Goal: Browse casually: Explore the website without a specific task or goal

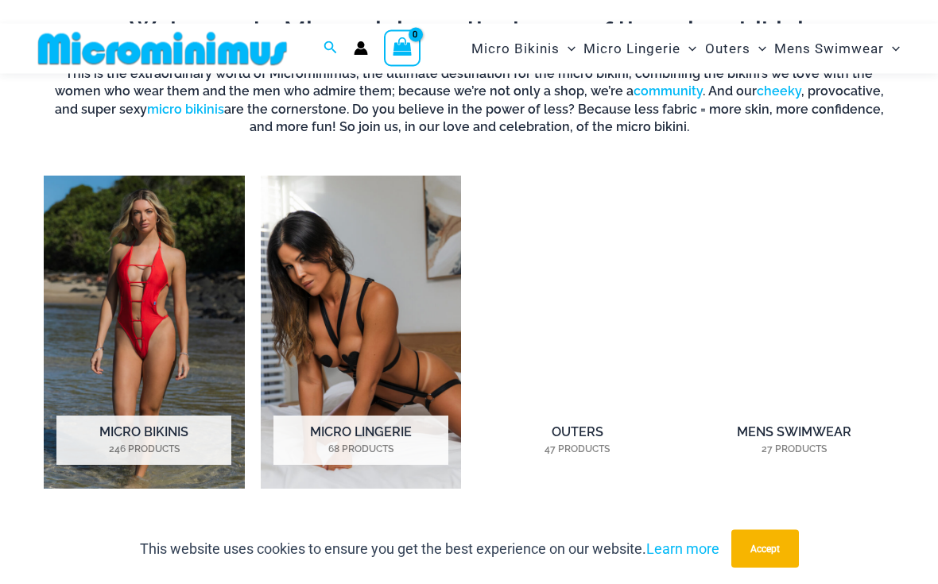
scroll to position [907, 0]
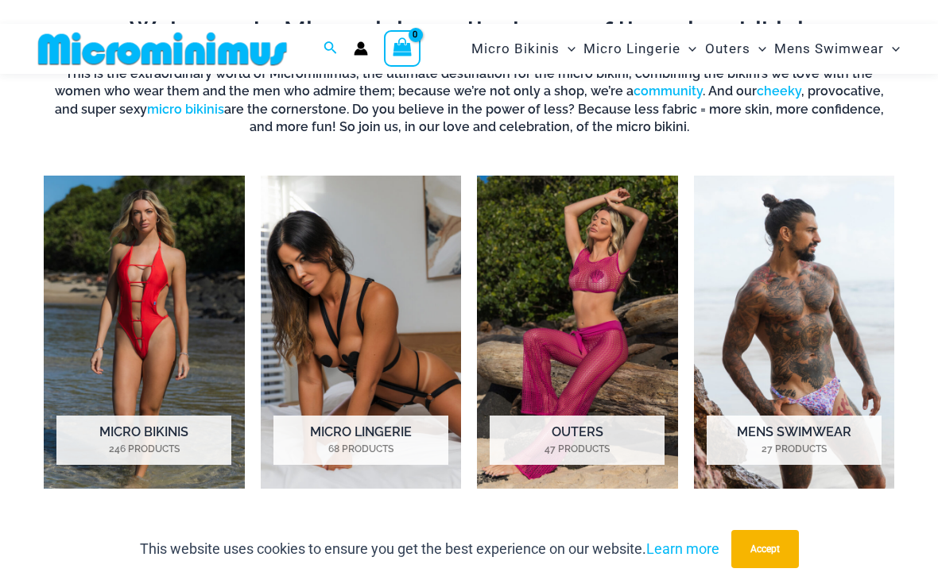
click at [375, 437] on h2 "Micro Lingerie 68 Products" at bounding box center [361, 440] width 175 height 49
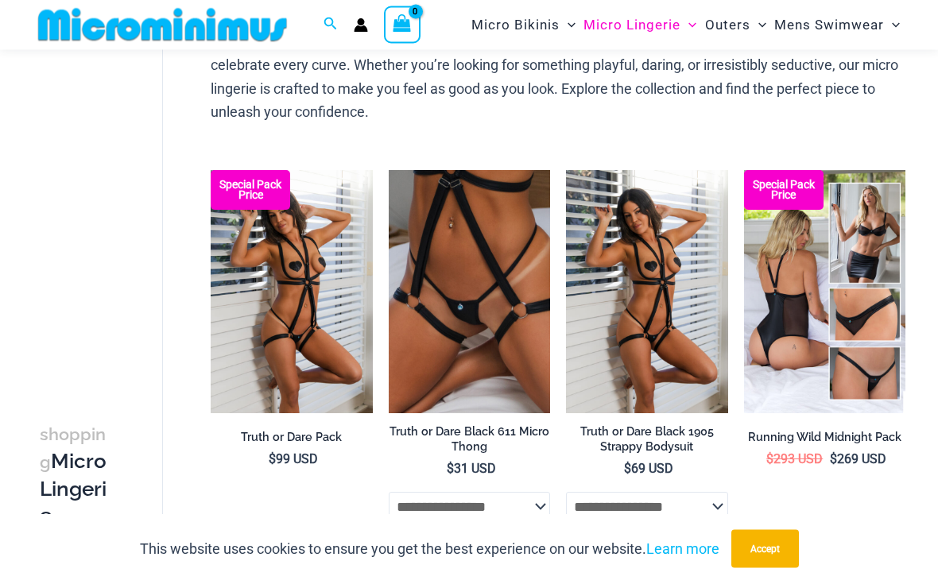
scroll to position [149, 0]
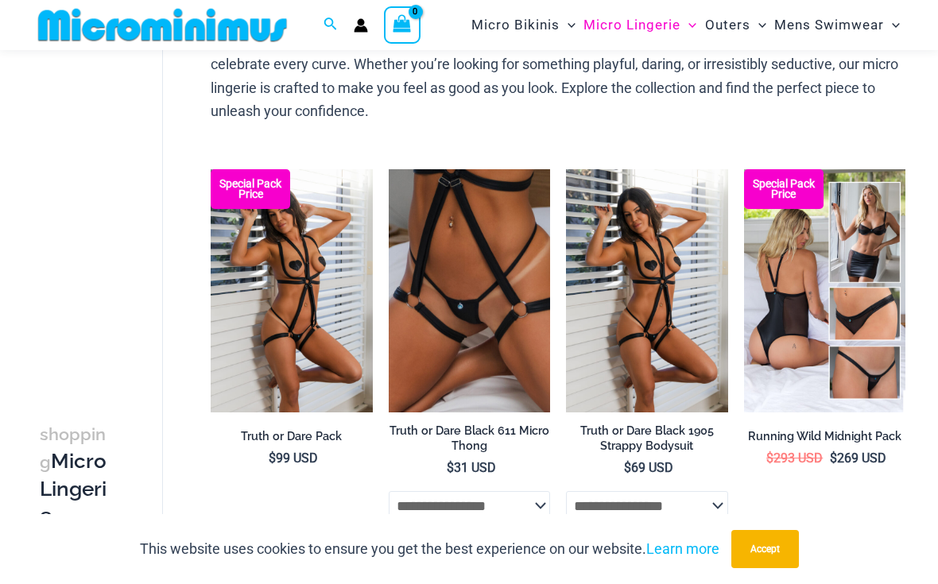
click at [211, 169] on img at bounding box center [211, 169] width 0 height 0
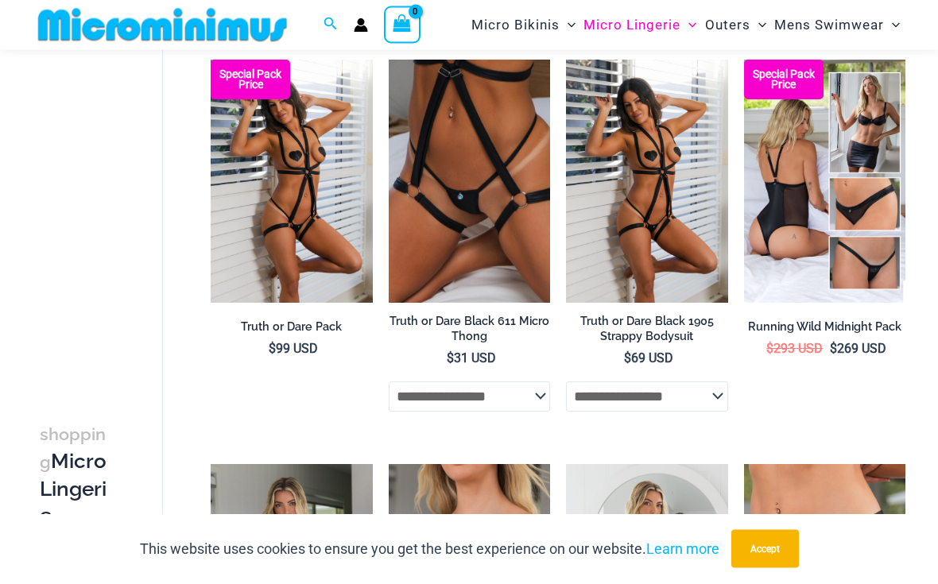
scroll to position [259, 0]
click at [521, 25] on span "Micro Bikinis" at bounding box center [516, 25] width 88 height 41
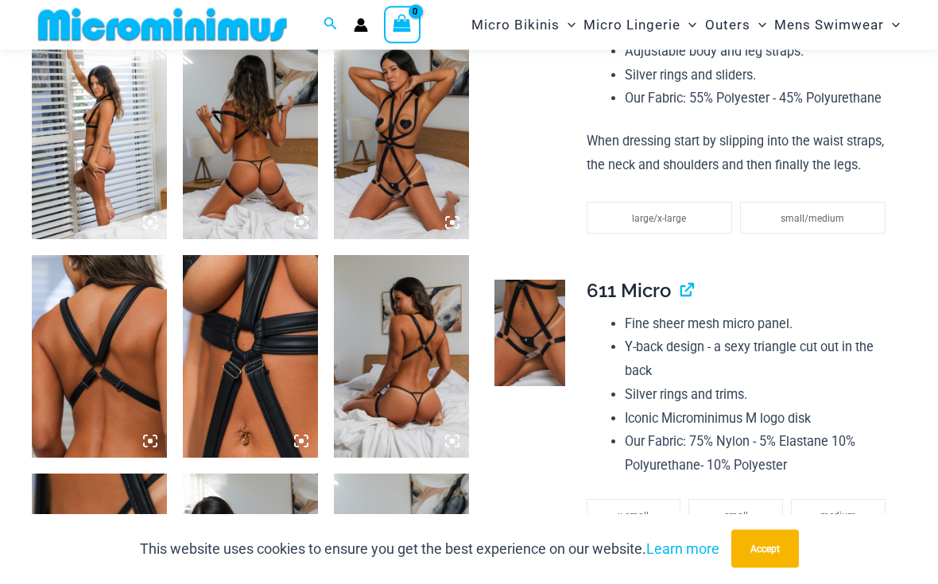
scroll to position [708, 0]
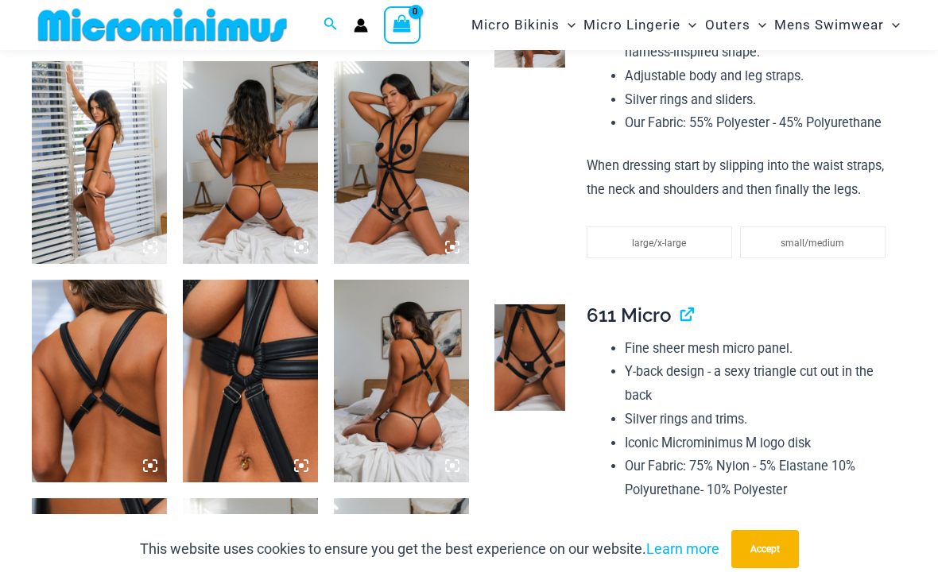
click at [548, 357] on img at bounding box center [530, 358] width 71 height 107
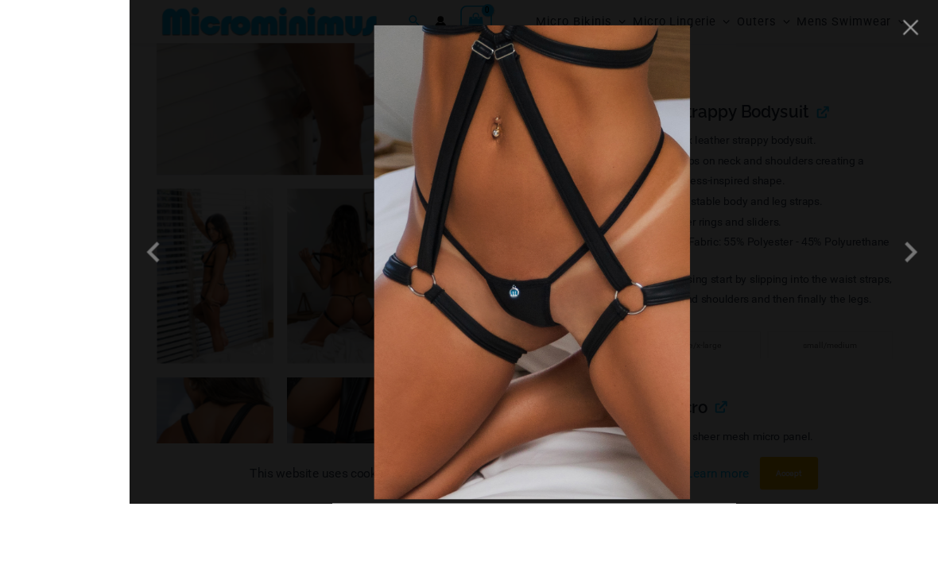
scroll to position [699, 0]
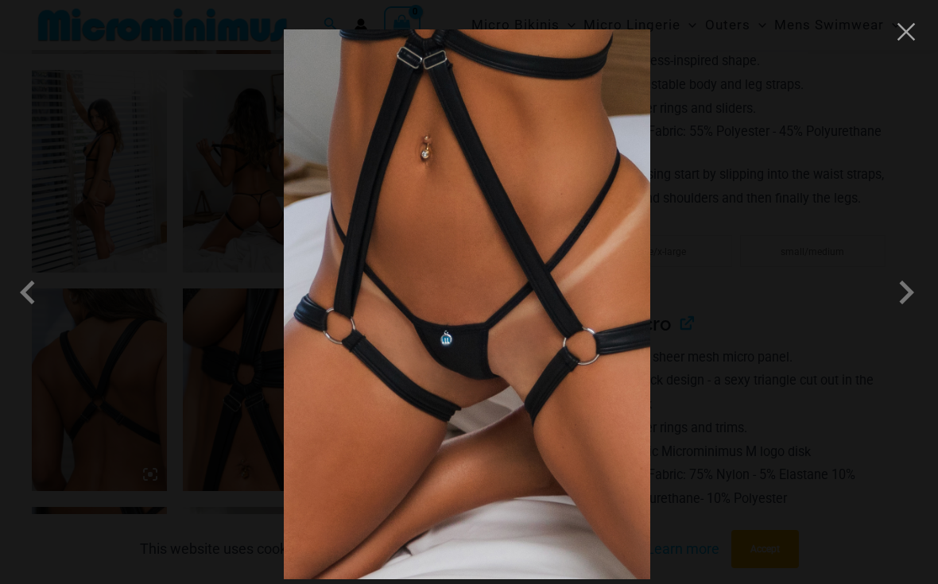
click at [906, 28] on button "Close" at bounding box center [907, 32] width 24 height 24
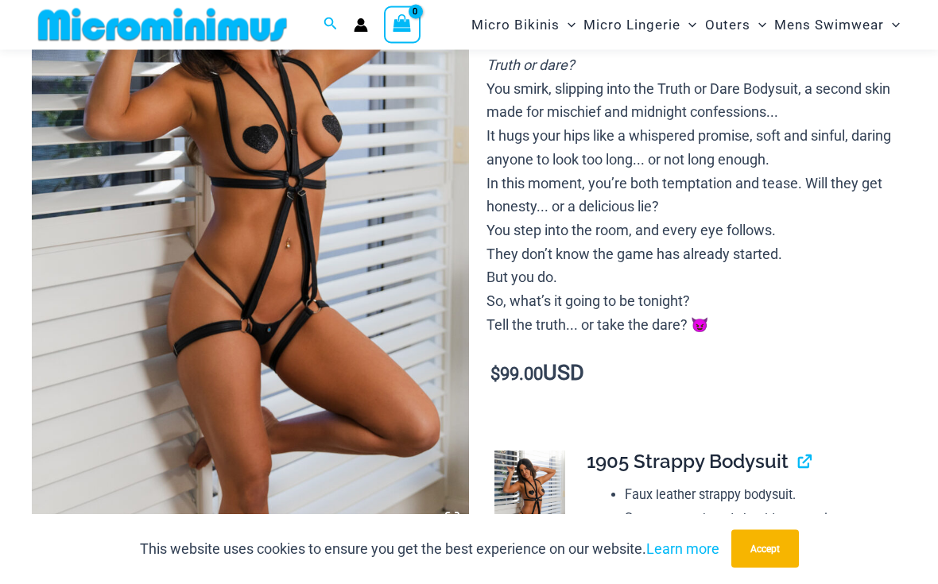
scroll to position [150, 0]
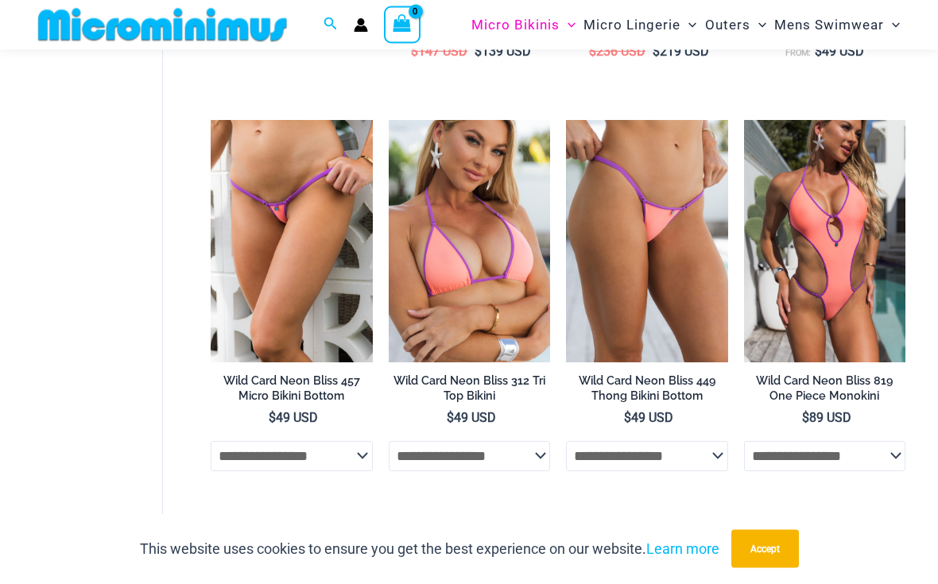
scroll to position [889, 0]
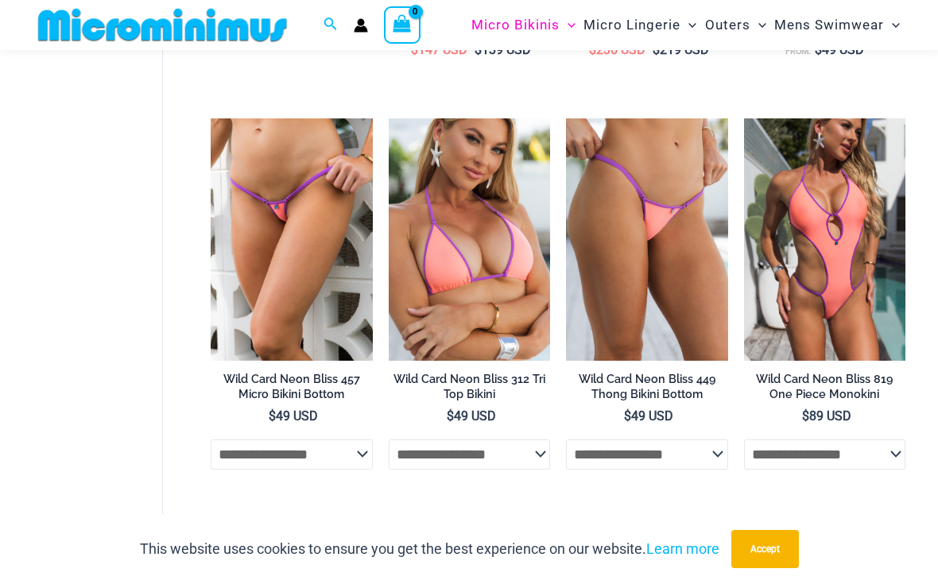
click at [211, 118] on img at bounding box center [211, 118] width 0 height 0
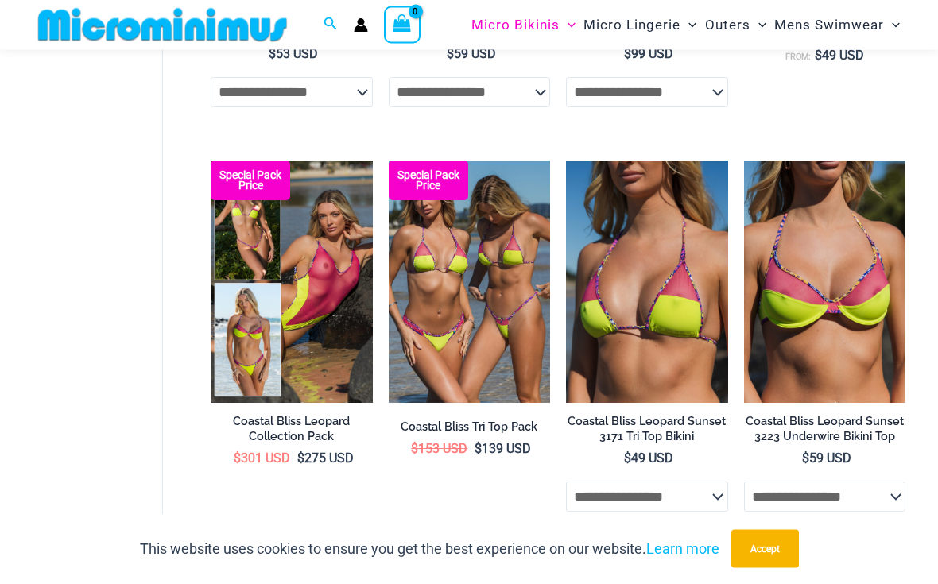
scroll to position [2061, 0]
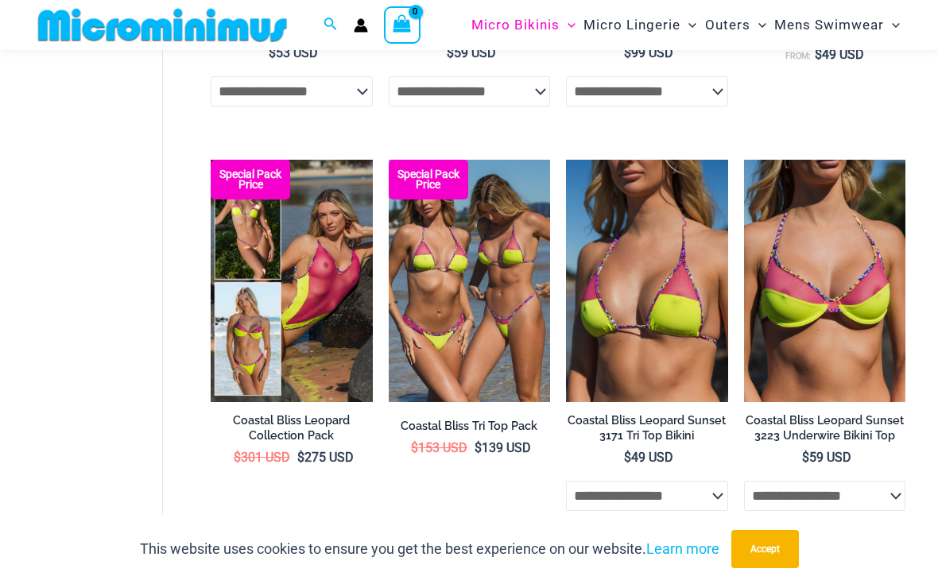
click at [211, 160] on img at bounding box center [211, 160] width 0 height 0
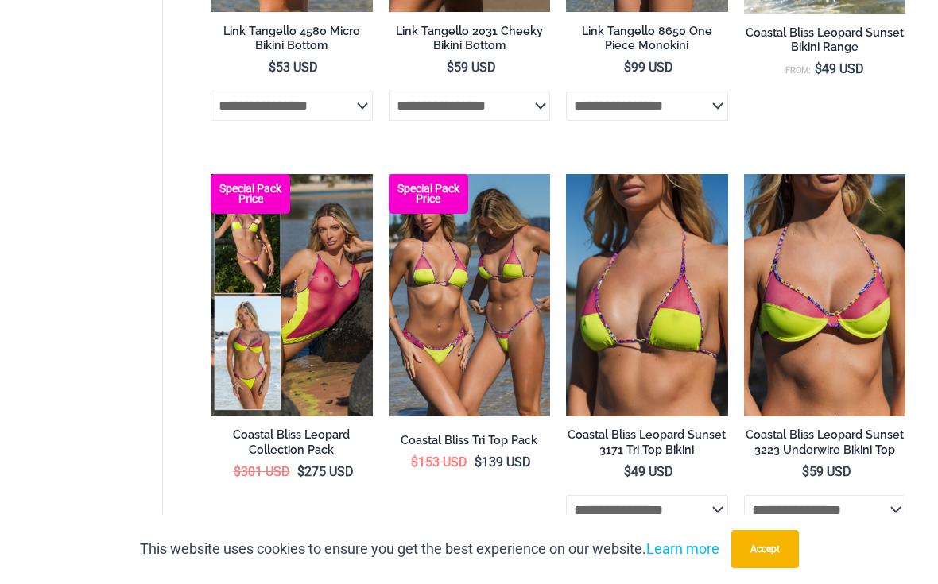
scroll to position [2090, 0]
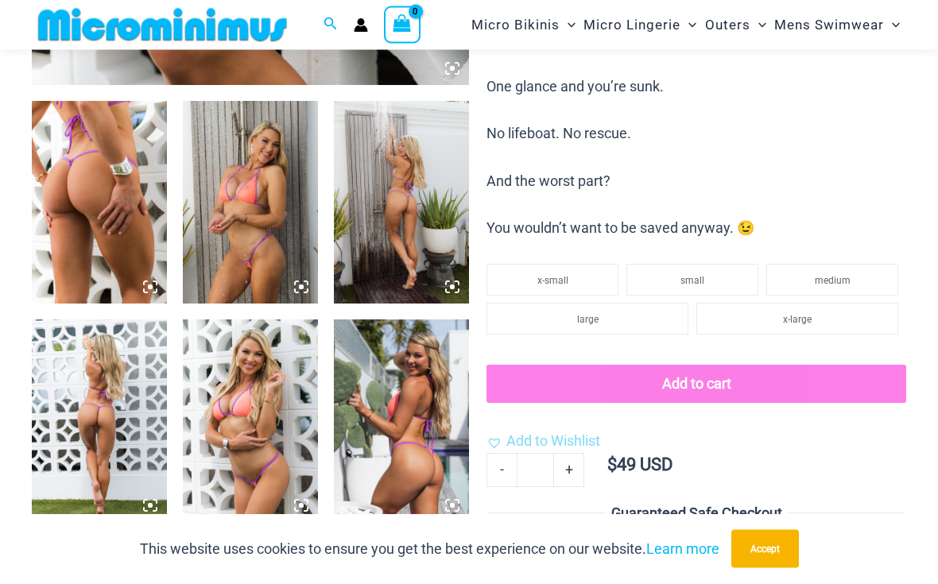
click at [157, 497] on img at bounding box center [99, 421] width 135 height 203
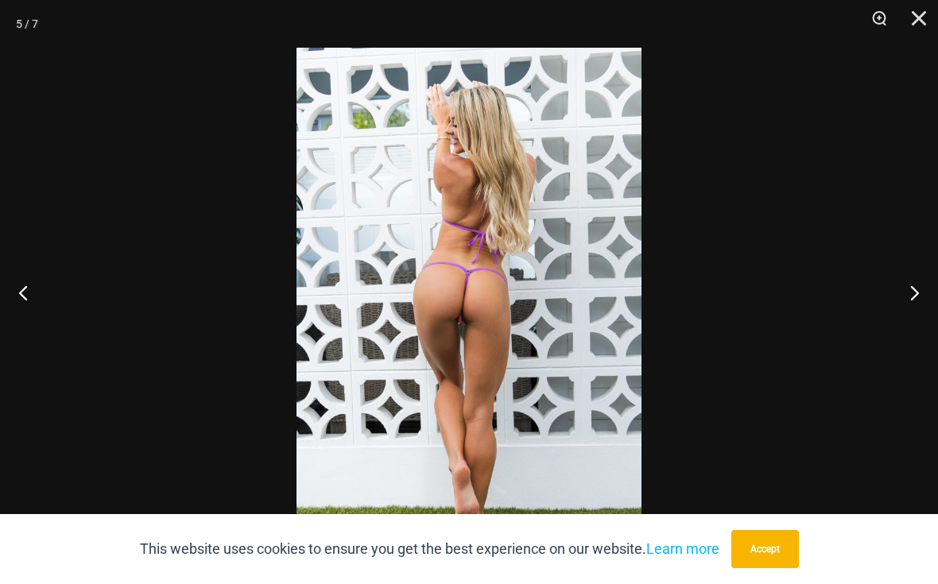
click at [907, 309] on button "Next" at bounding box center [909, 293] width 60 height 80
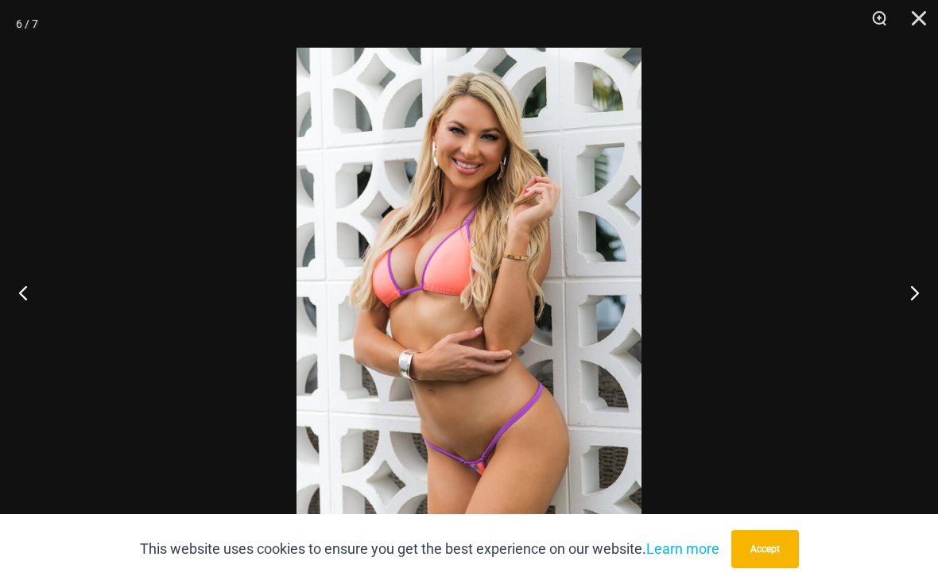
click at [906, 308] on button "Next" at bounding box center [909, 293] width 60 height 80
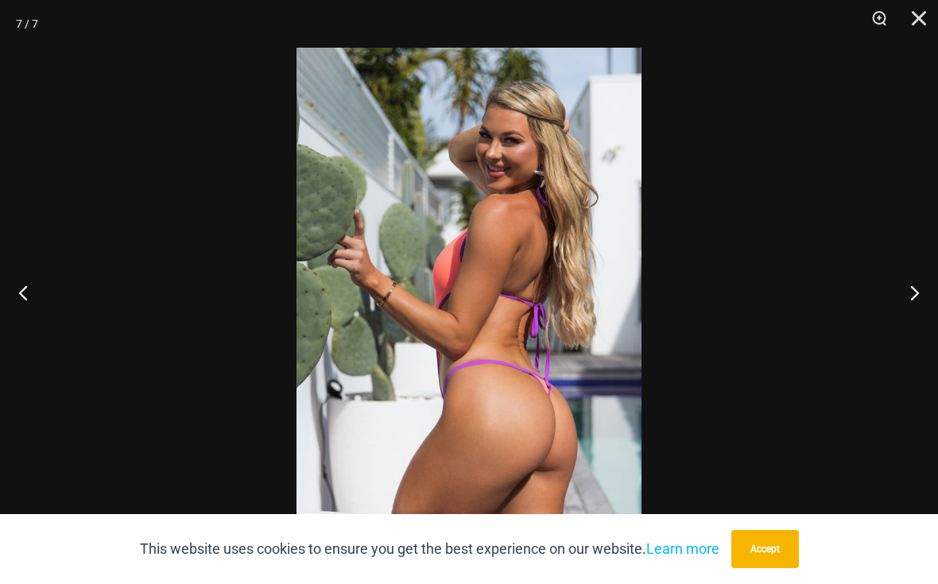
click at [906, 308] on button "Next" at bounding box center [909, 293] width 60 height 80
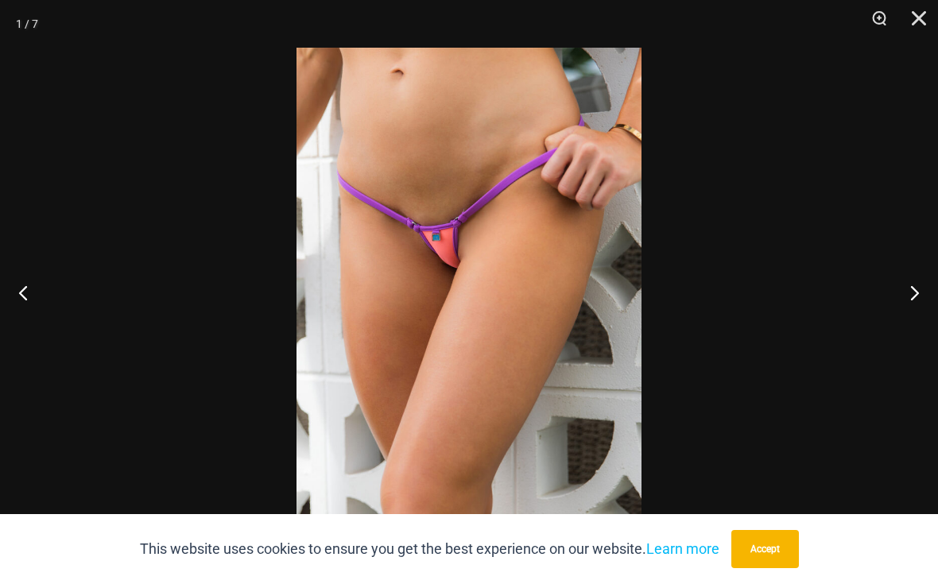
click at [905, 301] on button "Next" at bounding box center [909, 293] width 60 height 80
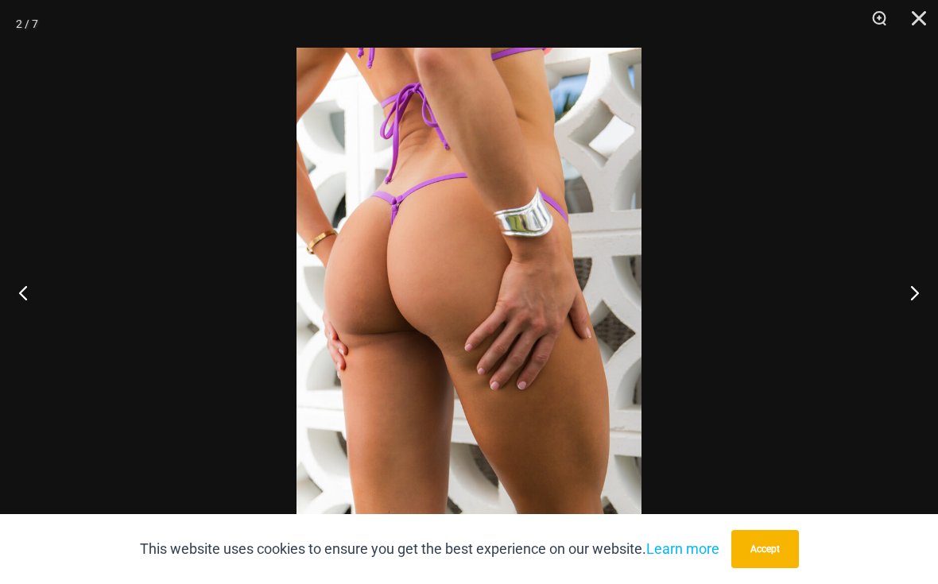
click at [904, 303] on button "Next" at bounding box center [909, 293] width 60 height 80
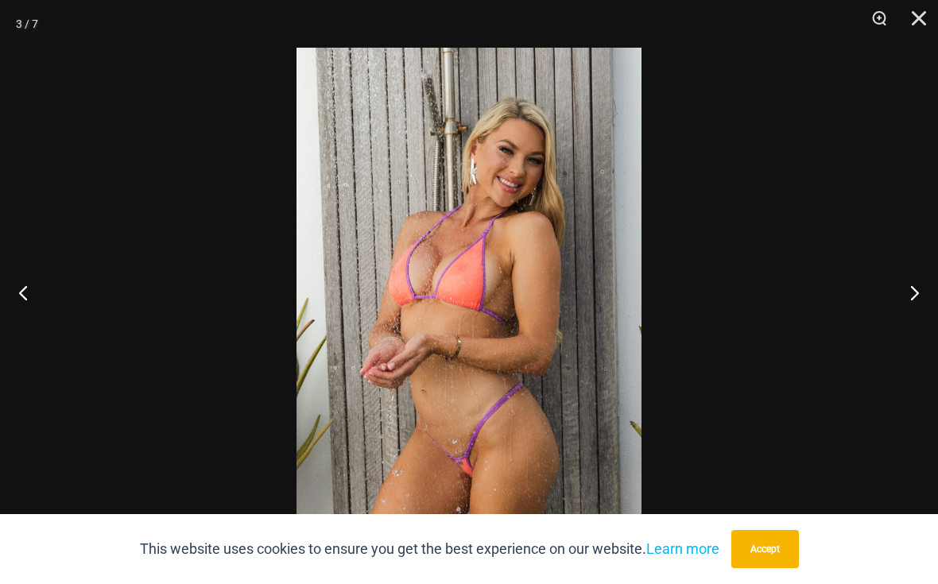
click at [914, 25] on button "Close" at bounding box center [914, 24] width 40 height 48
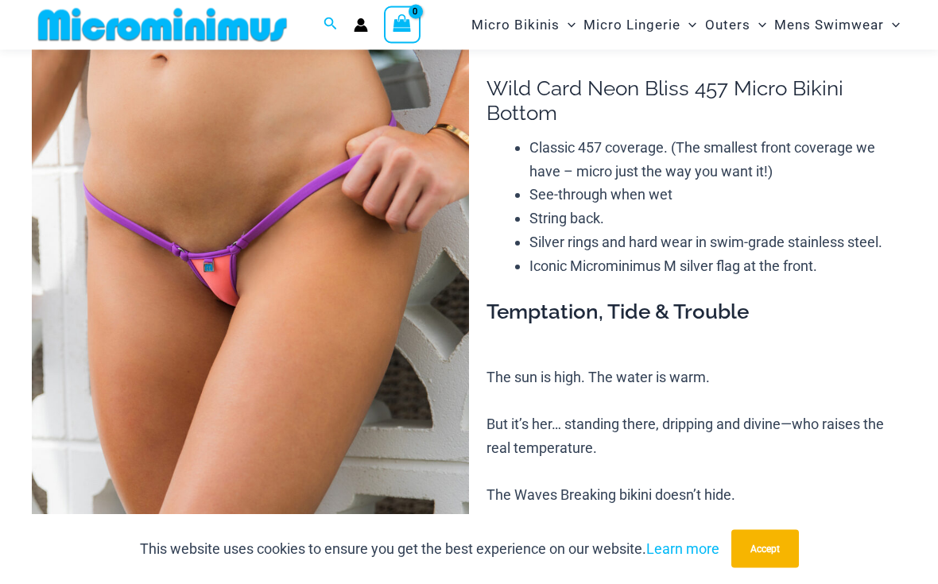
scroll to position [59, 0]
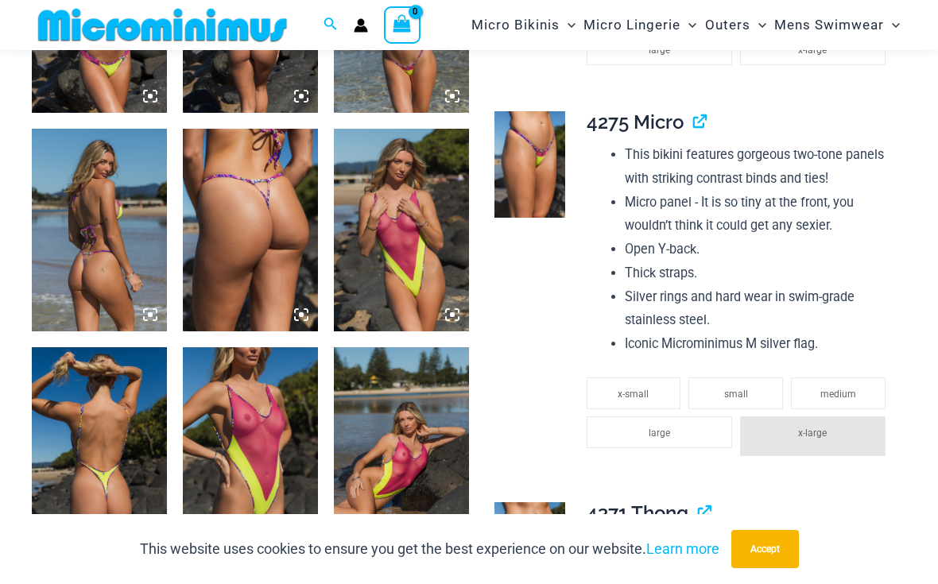
scroll to position [1514, 0]
click at [302, 527] on icon at bounding box center [301, 534] width 14 height 14
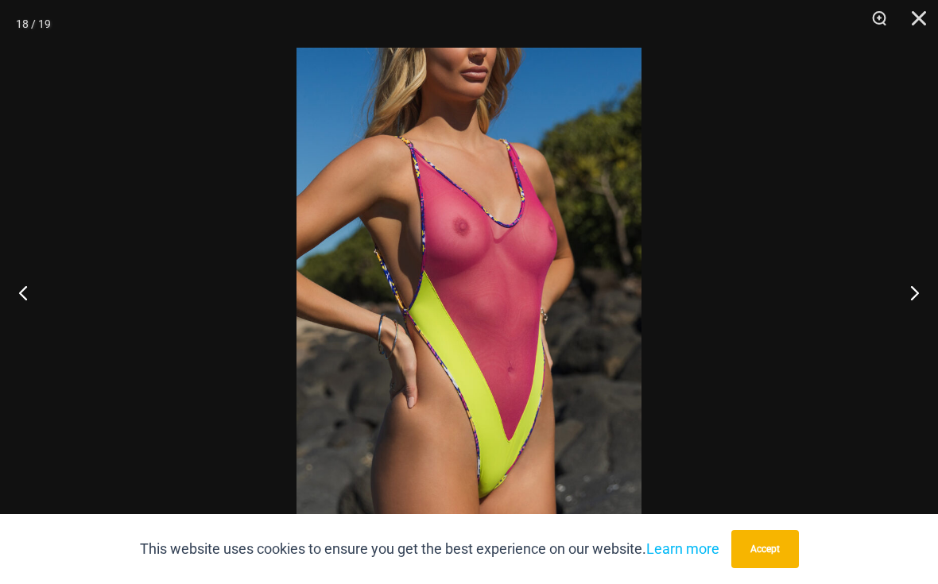
click at [785, 569] on button "Accept" at bounding box center [766, 549] width 68 height 38
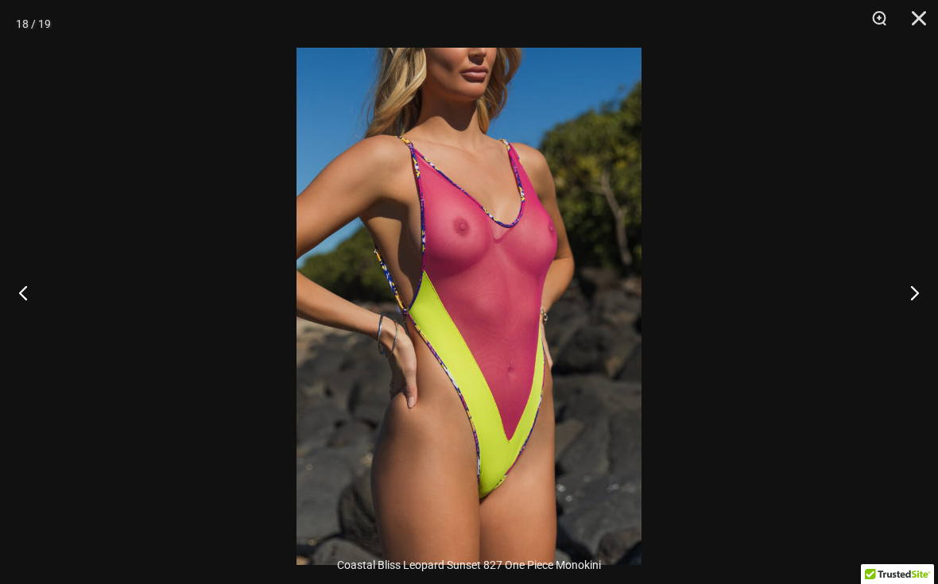
click at [914, 26] on button "Close" at bounding box center [914, 24] width 40 height 48
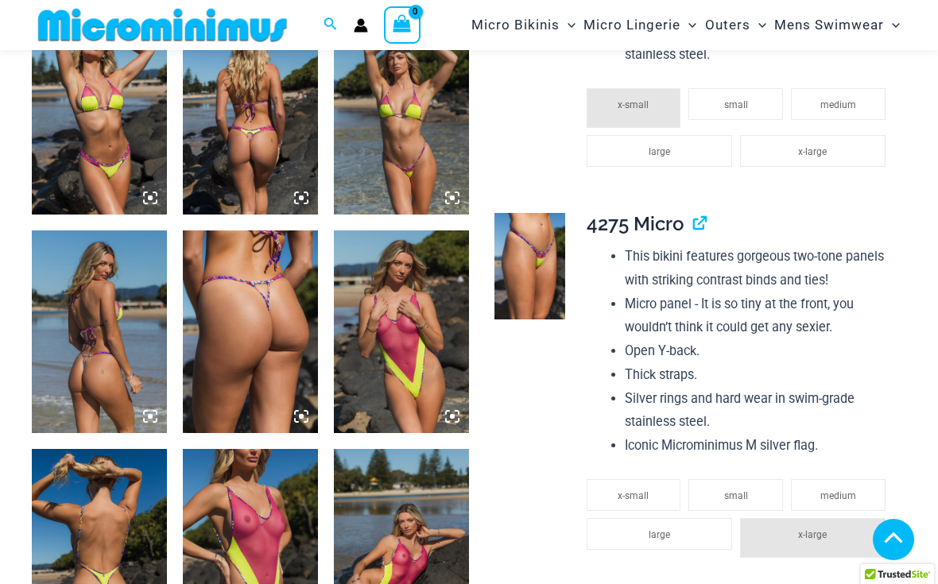
scroll to position [1412, 0]
click at [417, 379] on img at bounding box center [401, 332] width 135 height 203
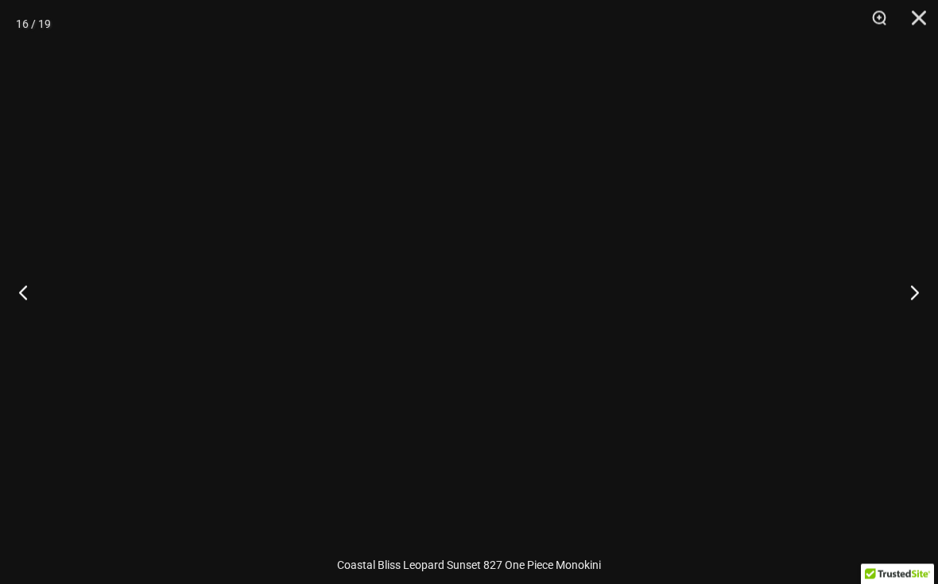
scroll to position [1413, 0]
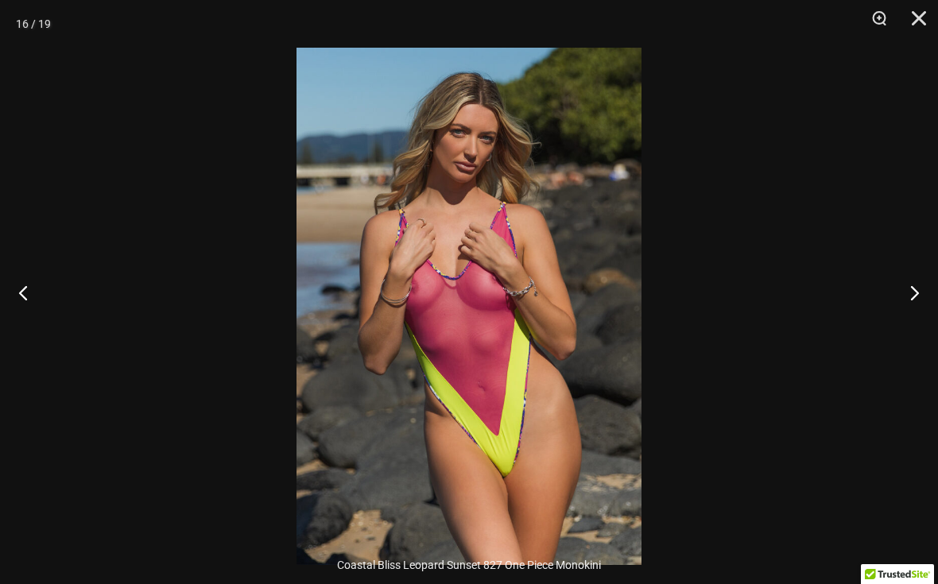
click at [915, 26] on button "Close" at bounding box center [914, 24] width 40 height 48
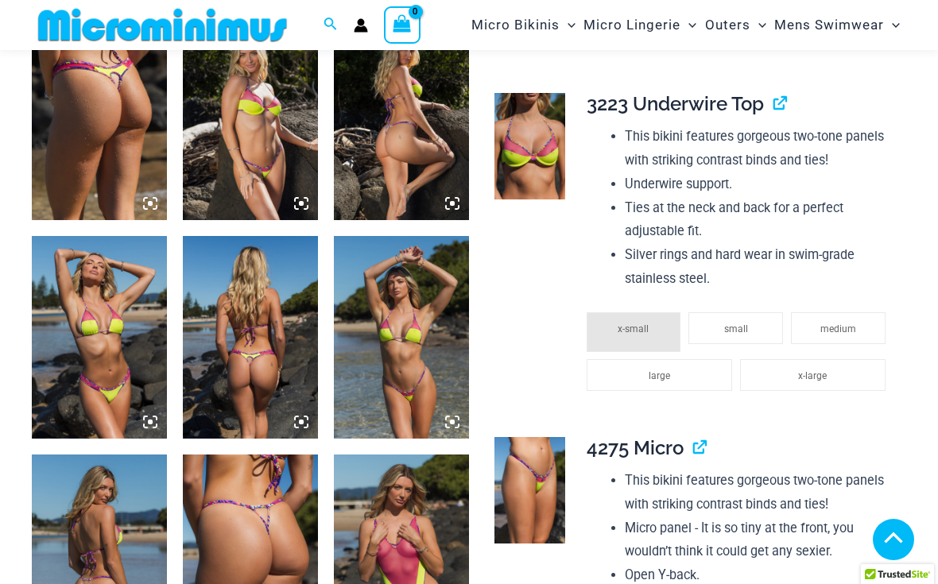
scroll to position [1184, 0]
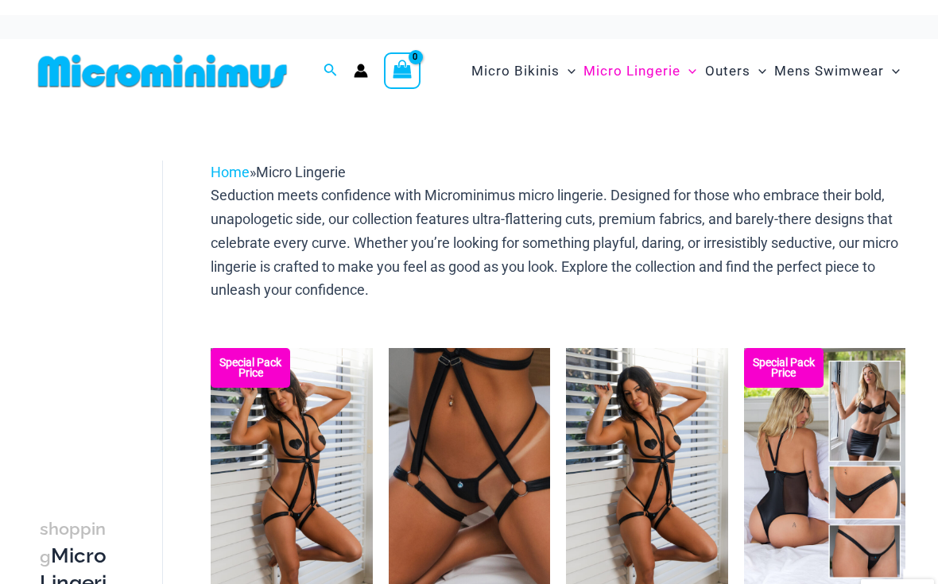
scroll to position [-6, 0]
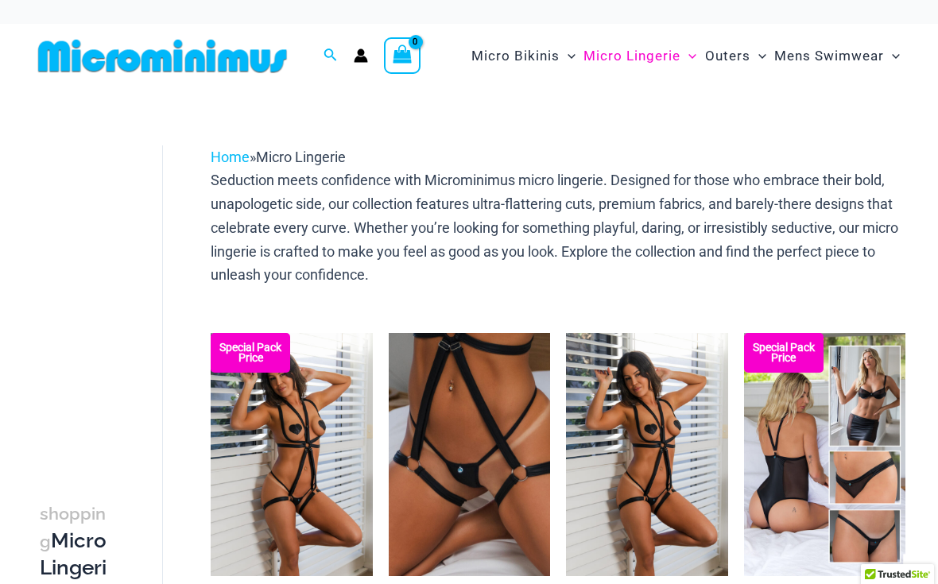
click at [837, 52] on span "Mens Swimwear" at bounding box center [829, 56] width 110 height 41
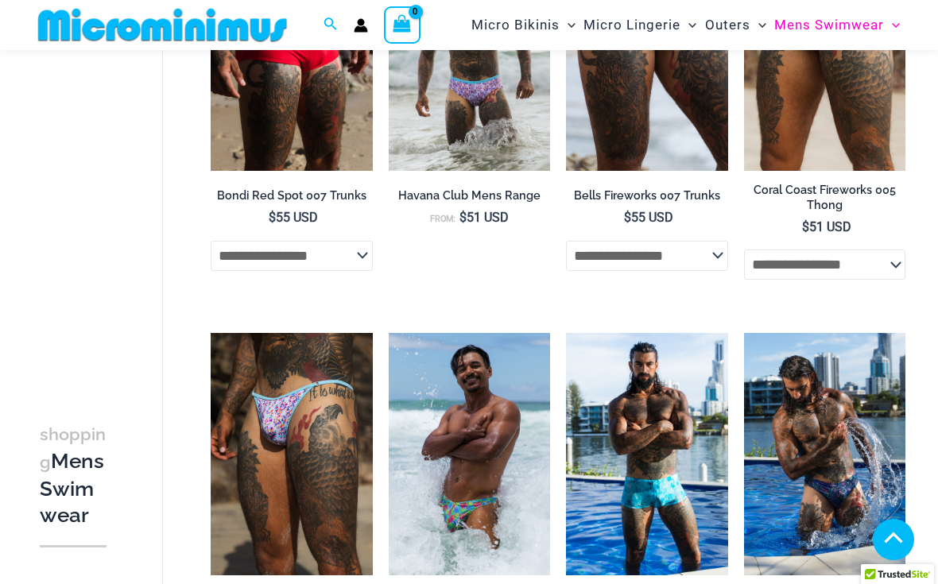
scroll to position [786, 0]
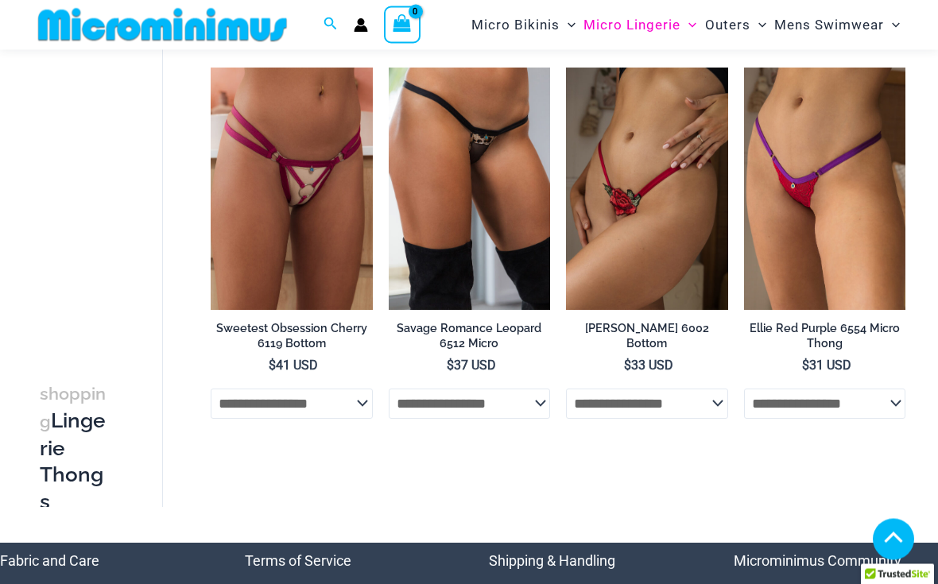
scroll to position [1300, 0]
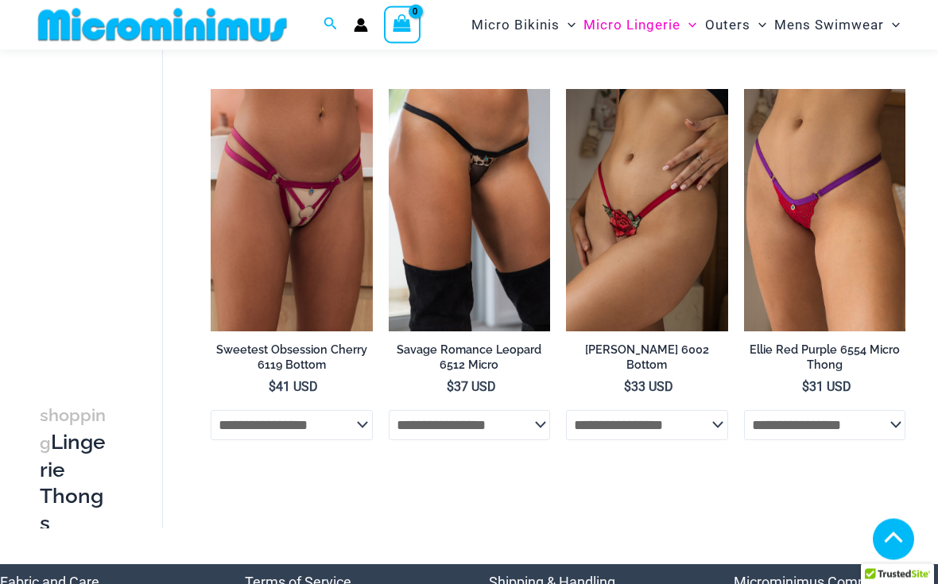
click at [566, 90] on img at bounding box center [566, 90] width 0 height 0
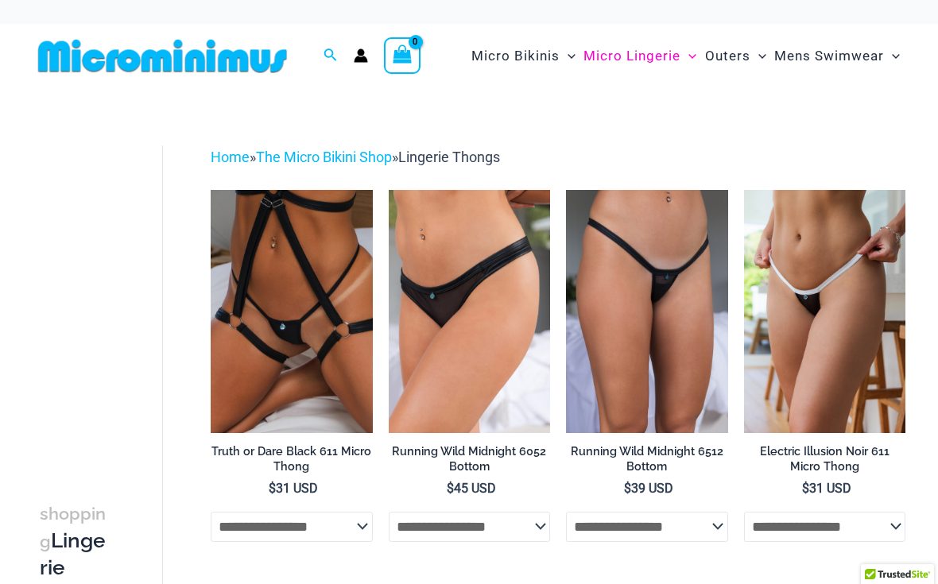
scroll to position [1330, 0]
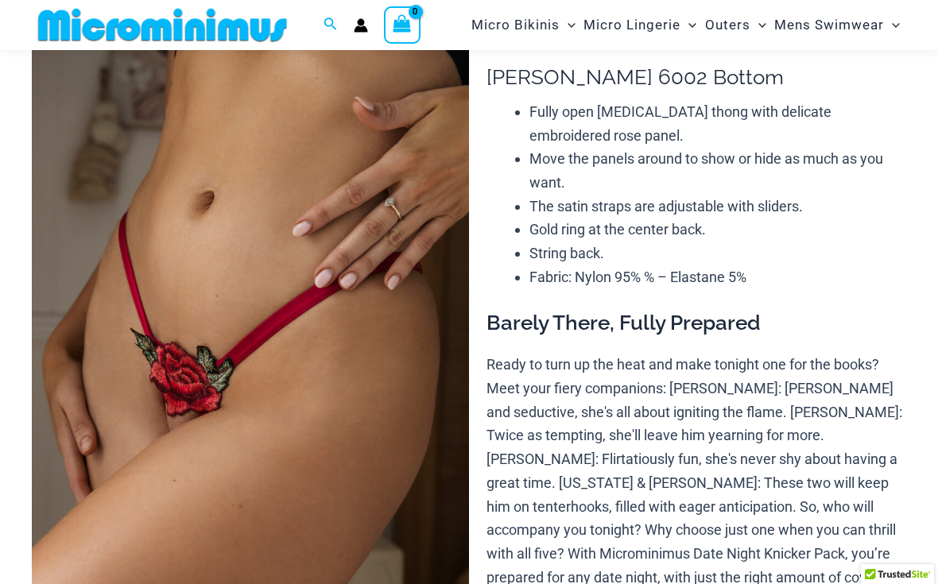
scroll to position [96, 0]
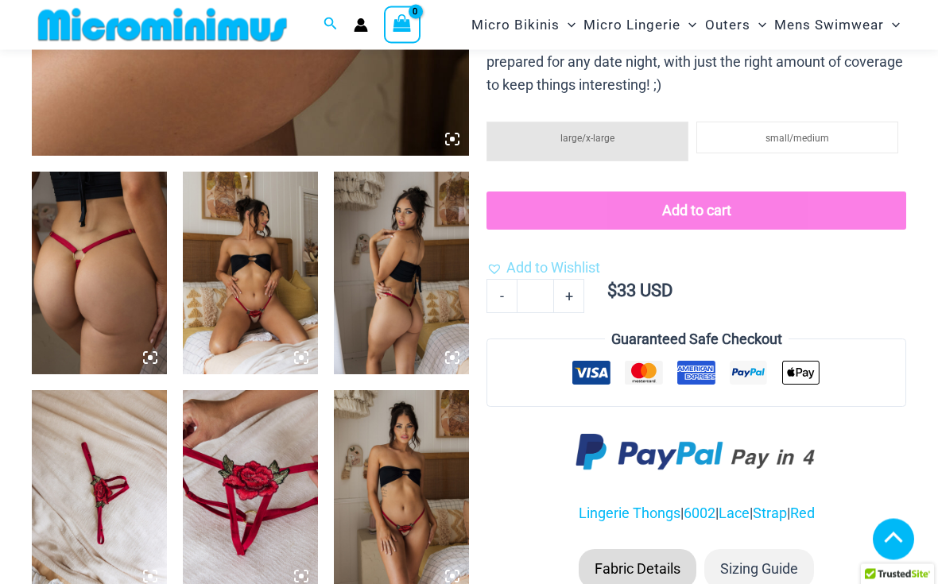
click at [272, 332] on img at bounding box center [250, 274] width 135 height 203
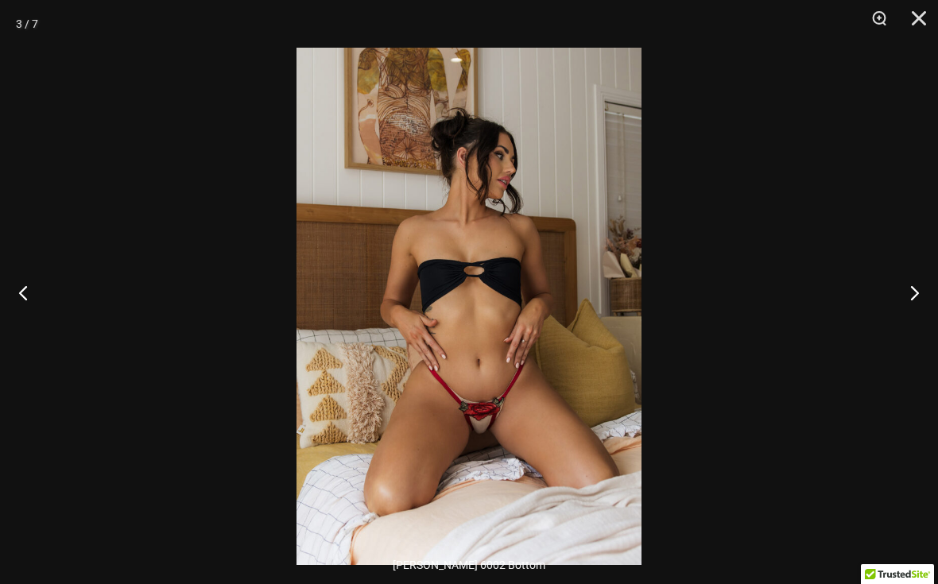
click at [908, 306] on button "Next" at bounding box center [909, 293] width 60 height 80
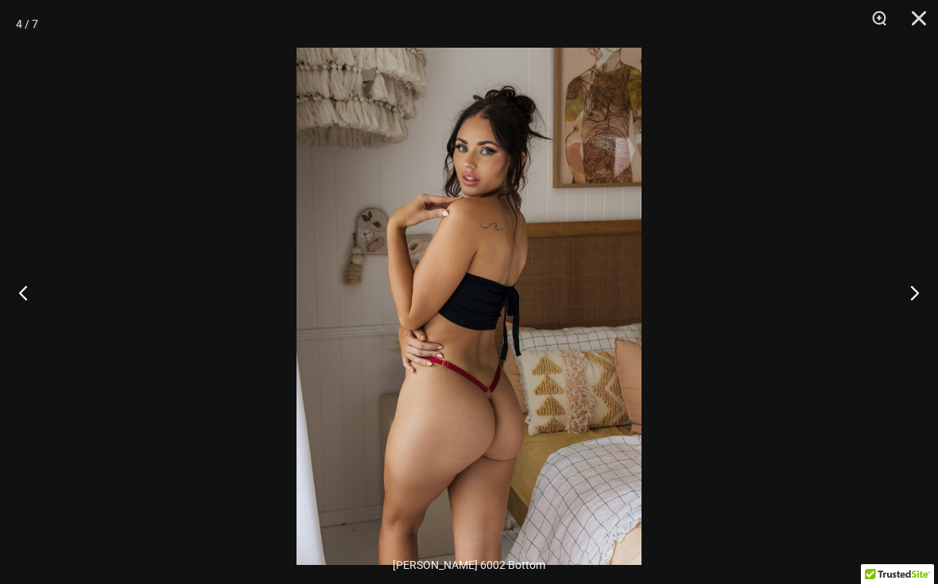
click at [906, 316] on button "Next" at bounding box center [909, 293] width 60 height 80
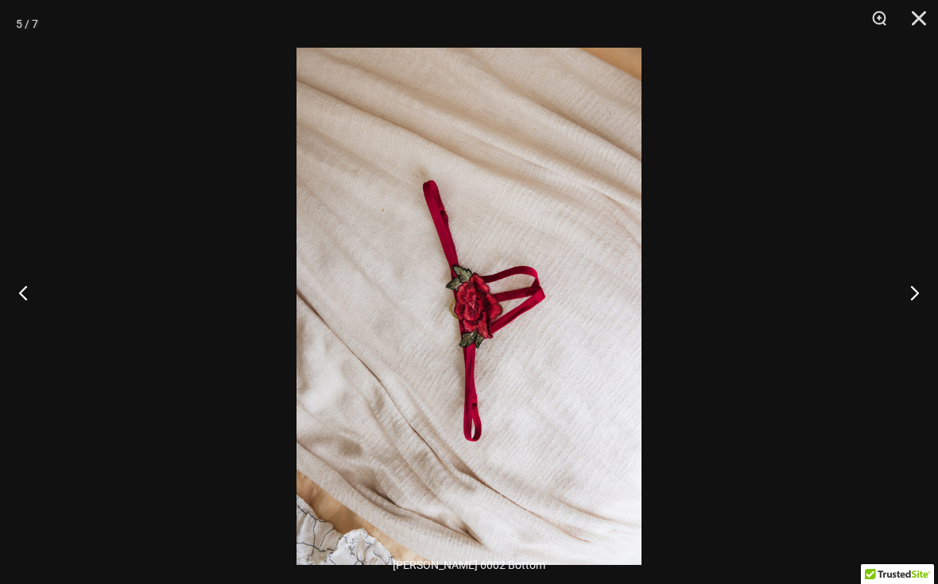
click at [905, 318] on button "Next" at bounding box center [909, 293] width 60 height 80
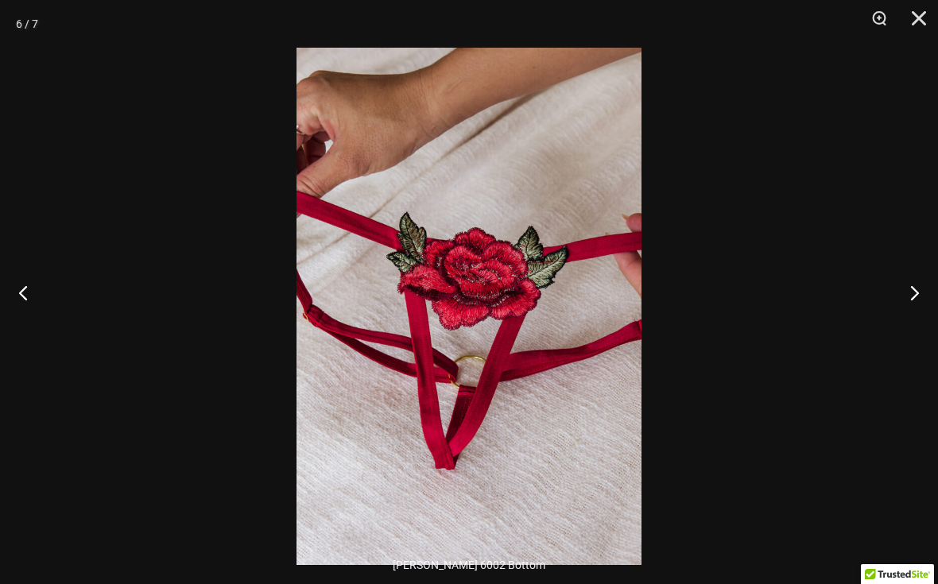
click at [903, 316] on button "Next" at bounding box center [909, 293] width 60 height 80
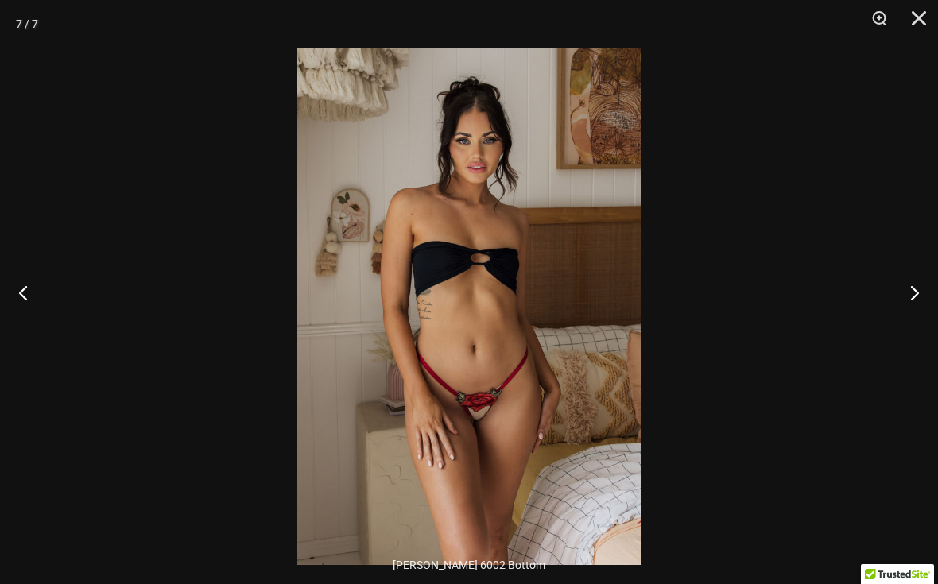
click at [899, 313] on button "Next" at bounding box center [909, 293] width 60 height 80
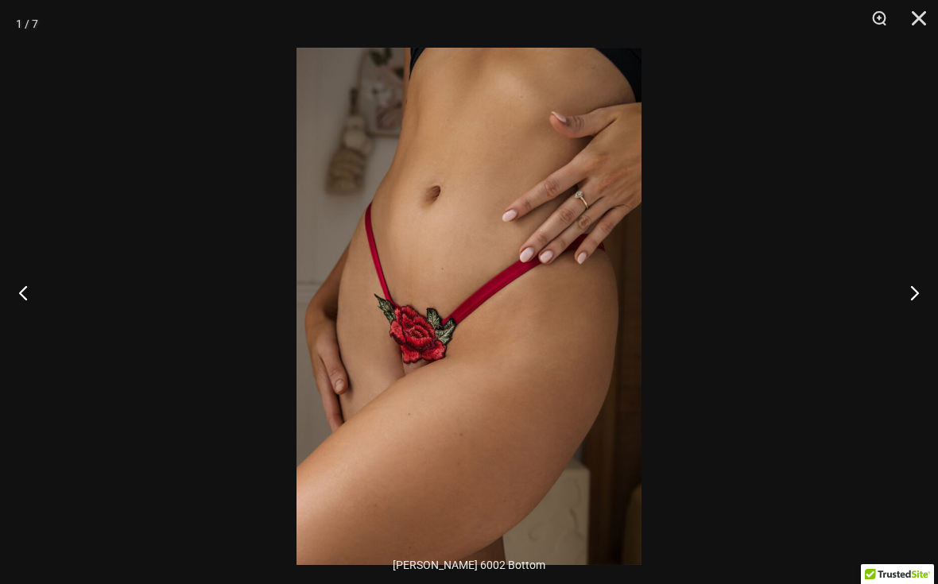
click at [29, 320] on button "Previous" at bounding box center [30, 293] width 60 height 80
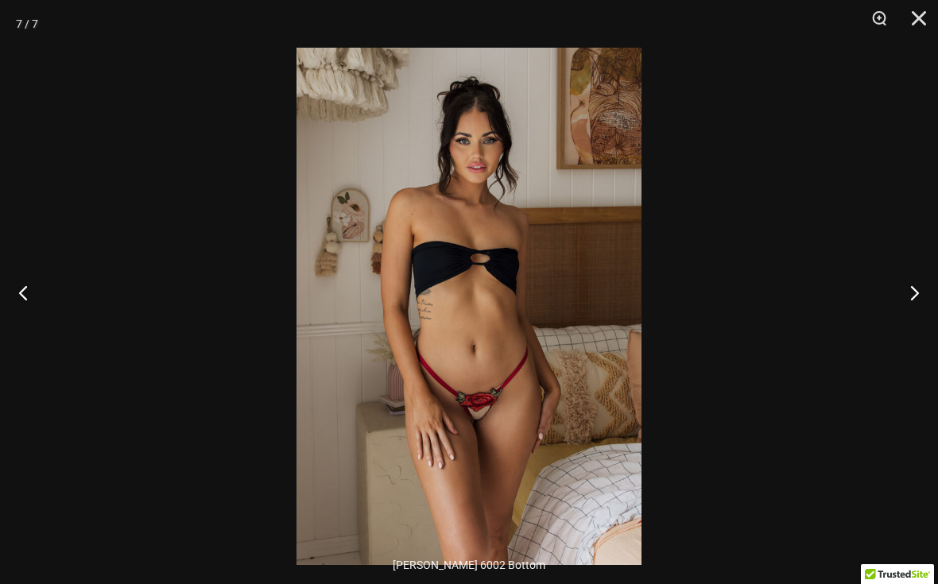
click at [908, 306] on button "Next" at bounding box center [909, 293] width 60 height 80
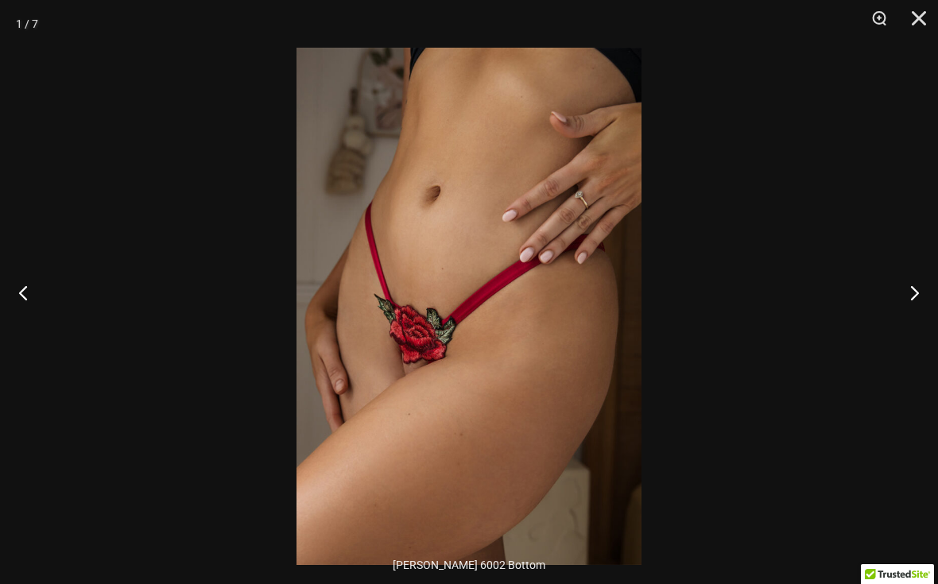
click at [914, 19] on button "Close" at bounding box center [914, 24] width 40 height 48
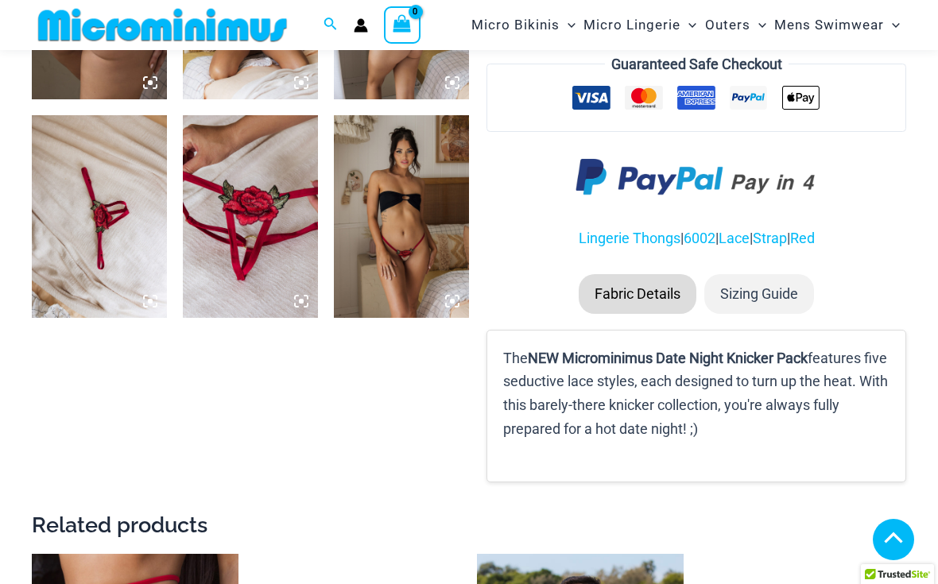
scroll to position [871, 0]
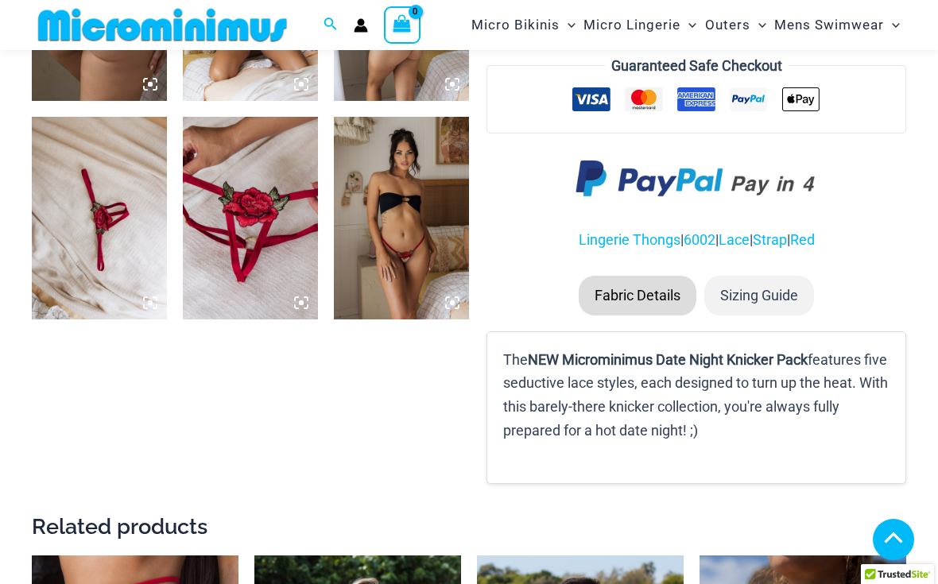
click at [768, 351] on b "NEW Microminimus Date Night Knicker Pack" at bounding box center [668, 359] width 280 height 17
click at [705, 348] on p "The NEW Microminimus Date Night Knicker Pack features five seductive lace style…" at bounding box center [696, 395] width 386 height 95
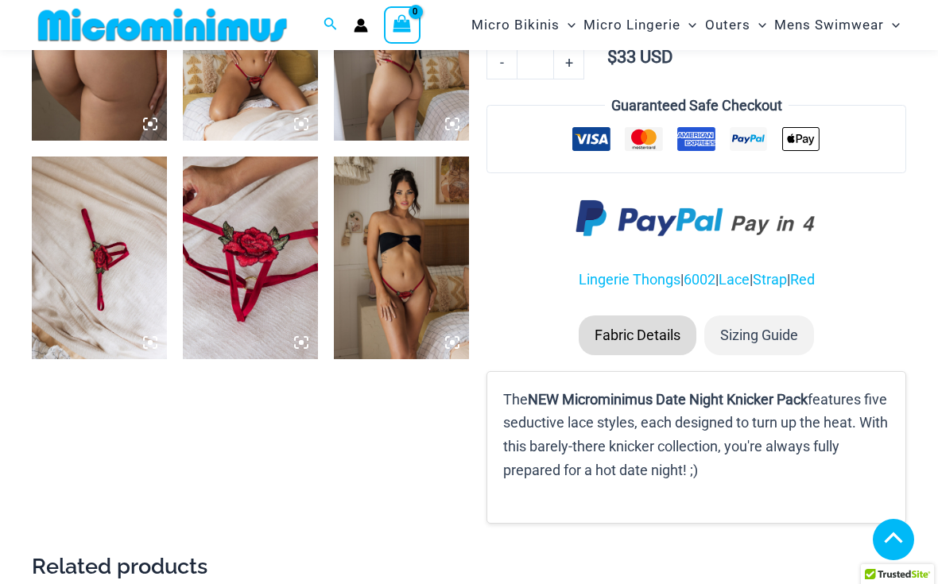
scroll to position [798, 0]
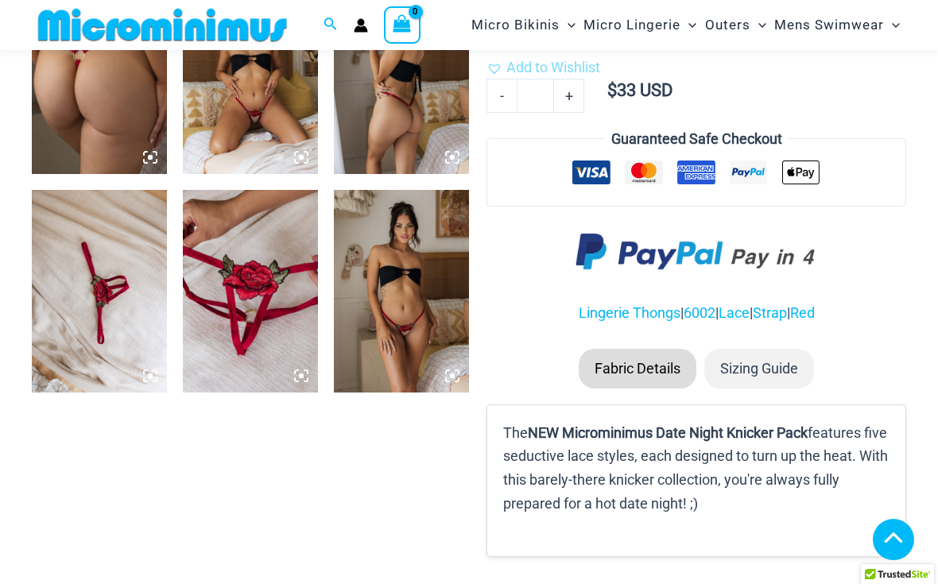
click at [645, 421] on p "The NEW Microminimus Date Night Knicker Pack features five seductive lace style…" at bounding box center [696, 468] width 386 height 95
click at [642, 425] on b "NEW Microminimus Date Night Knicker Pack" at bounding box center [668, 433] width 280 height 17
click at [738, 464] on p "The NEW Microminimus Date Night Knicker Pack features five seductive lace style…" at bounding box center [696, 468] width 386 height 95
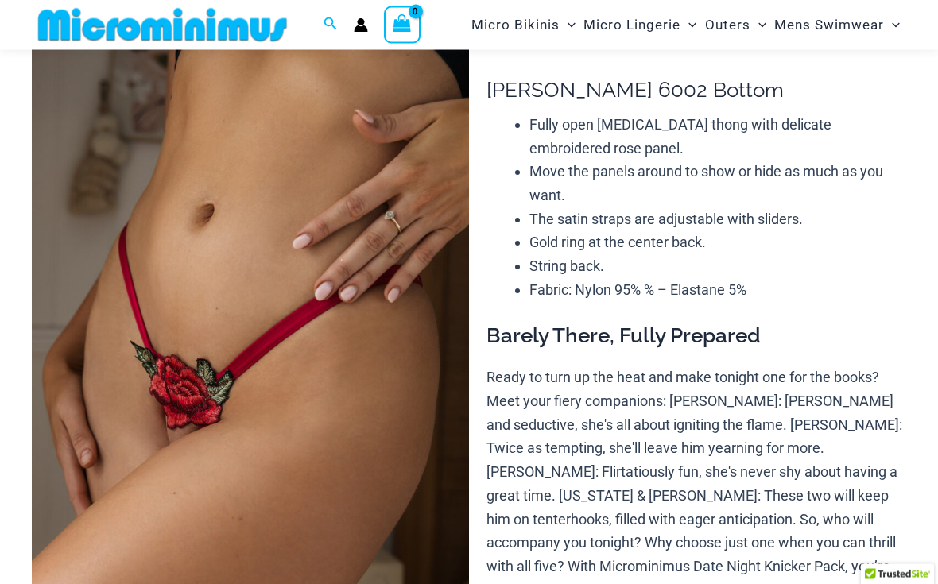
scroll to position [0, 0]
